Goal: Navigation & Orientation: Find specific page/section

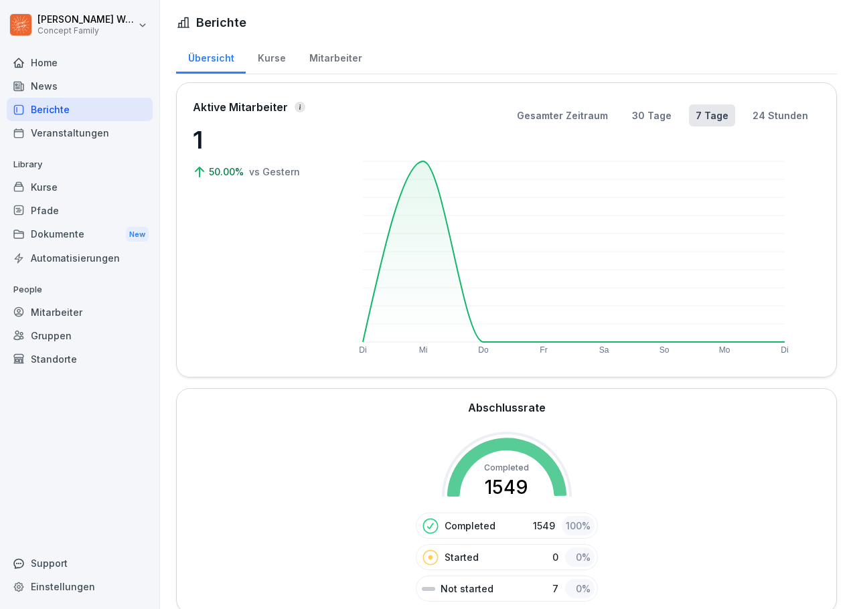
click at [330, 62] on div "Mitarbeiter" at bounding box center [335, 56] width 76 height 34
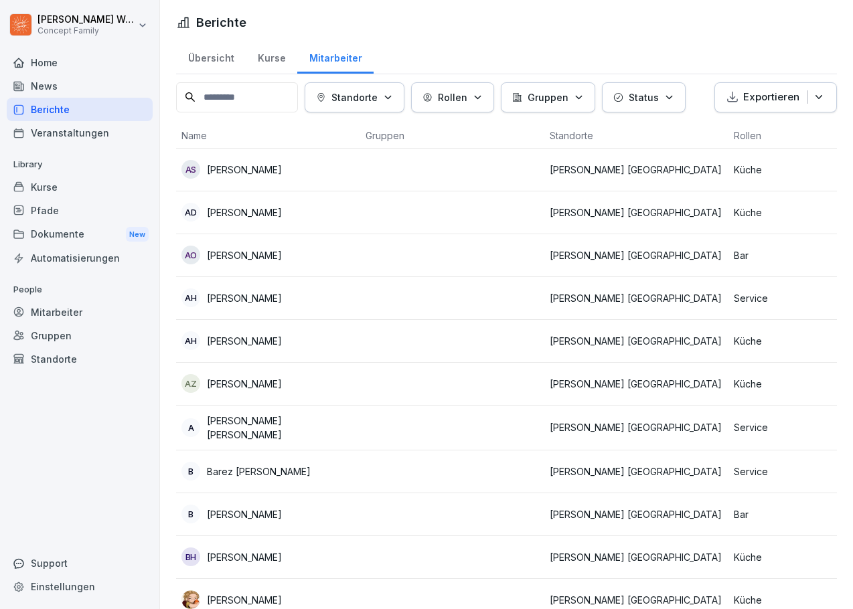
click at [272, 57] on div "Kurse" at bounding box center [272, 56] width 52 height 34
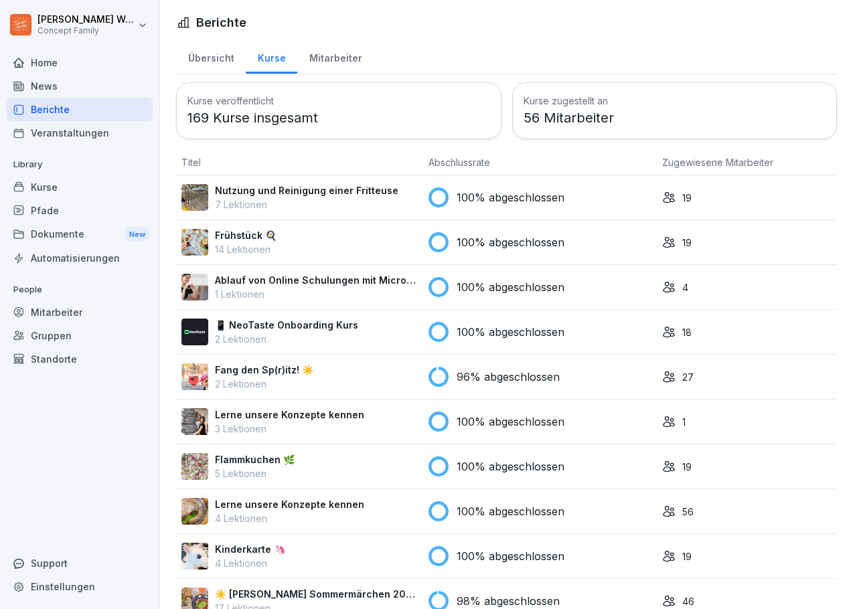
click at [208, 56] on div "Übersicht" at bounding box center [211, 56] width 70 height 34
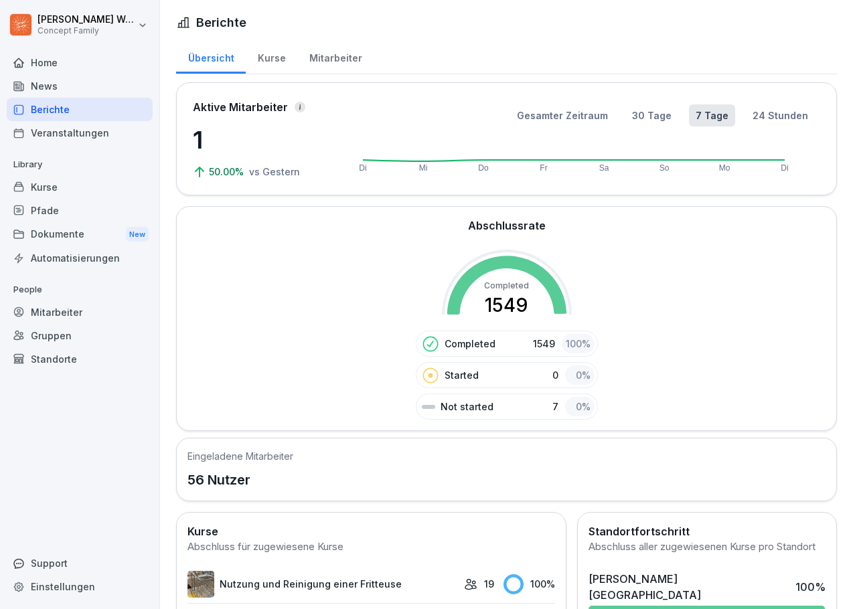
click at [331, 57] on div "Mitarbeiter" at bounding box center [335, 56] width 76 height 34
